Goal: Task Accomplishment & Management: Manage account settings

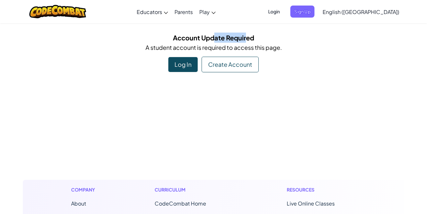
drag, startPoint x: 225, startPoint y: 39, endPoint x: 268, endPoint y: 38, distance: 42.8
click at [254, 38] on h5 "Account Update Required" at bounding box center [214, 38] width 372 height 10
click at [306, 49] on p "A student account is required to access this page." at bounding box center [214, 47] width 372 height 9
drag, startPoint x: 208, startPoint y: 44, endPoint x: 248, endPoint y: 46, distance: 40.2
click at [248, 46] on p "A student account is required to access this page." at bounding box center [214, 47] width 372 height 9
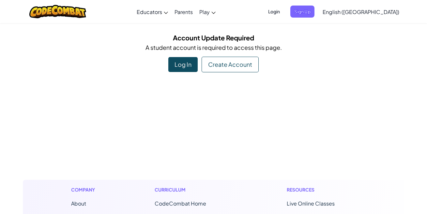
click at [302, 47] on p "A student account is required to access this page." at bounding box center [214, 47] width 372 height 9
click at [171, 64] on div "Log In" at bounding box center [182, 64] width 29 height 15
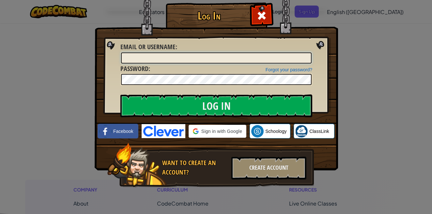
click at [223, 62] on input "Email or Username :" at bounding box center [216, 58] width 191 height 11
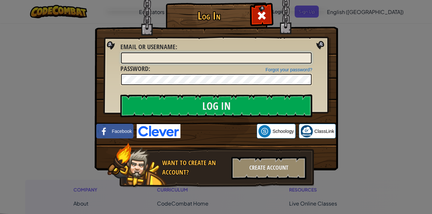
click at [180, 59] on input "Email or Username :" at bounding box center [216, 58] width 191 height 11
type input "Tepun123"
click at [120, 95] on input "Log In" at bounding box center [216, 106] width 192 height 23
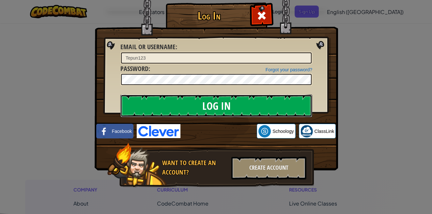
click at [189, 103] on input "Log In" at bounding box center [216, 106] width 192 height 23
